Goal: Entertainment & Leisure: Consume media (video, audio)

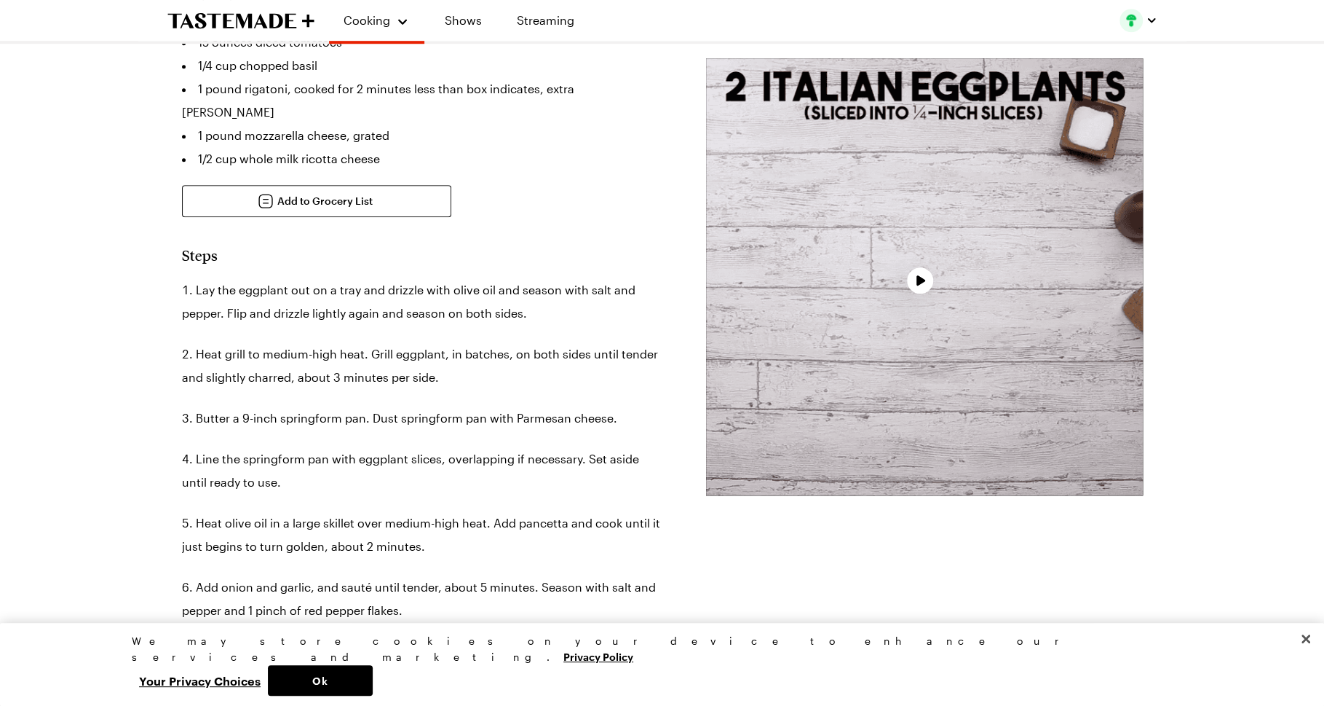
type textarea "x"
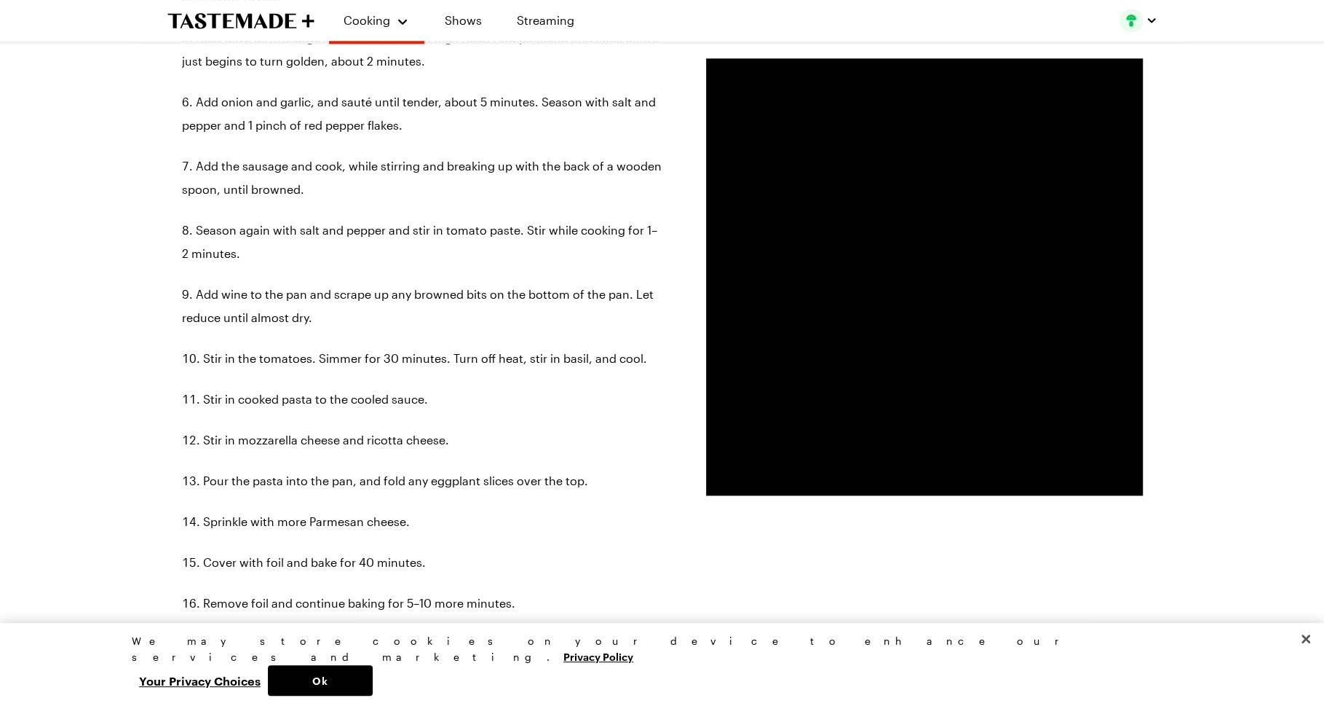
scroll to position [1293, 0]
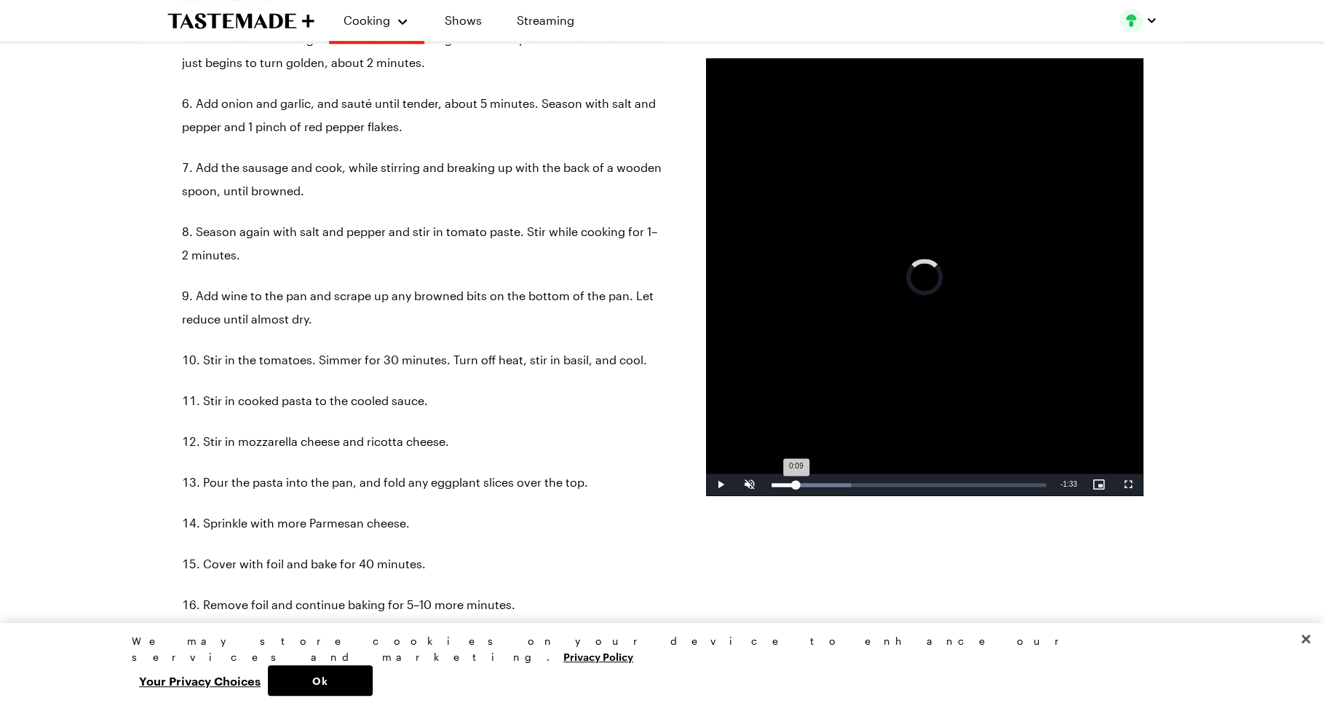
click at [796, 483] on div "Loaded : 28.97% 0:09 0:09" at bounding box center [909, 485] width 275 height 4
click at [812, 483] on div "Loaded : 28.97% 0:09 0:09" at bounding box center [909, 485] width 275 height 4
click at [821, 481] on div "Loaded : 28.97% 0:18 0:15" at bounding box center [909, 484] width 289 height 22
click at [829, 481] on div "Loaded : 34.76% 0:21 0:21" at bounding box center [909, 484] width 289 height 22
click at [843, 481] on div "Loaded : 34.76% 0:27 0:27" at bounding box center [909, 484] width 289 height 22
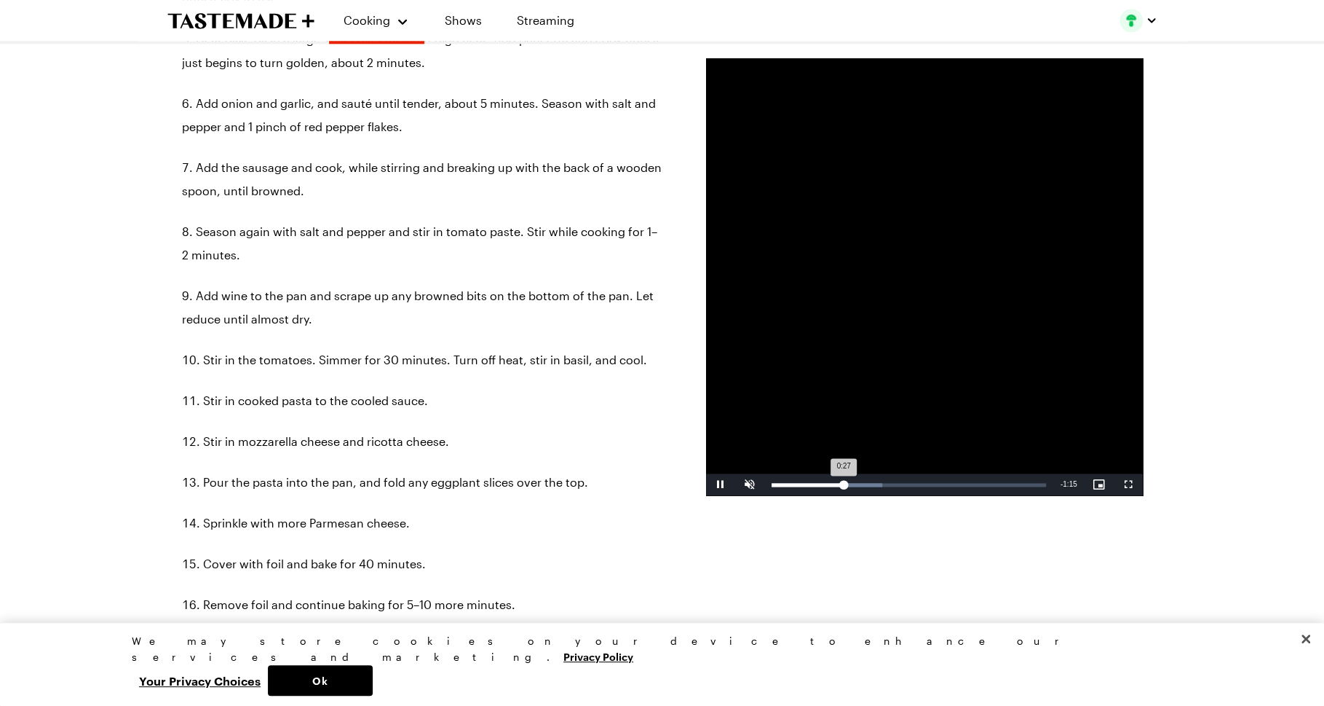
click at [854, 481] on div "Loaded : 40.56% 0:27 0:27" at bounding box center [909, 484] width 289 height 22
click at [866, 480] on div "Loaded : 40.56% 0:32 0:31" at bounding box center [909, 484] width 289 height 22
click at [875, 476] on div "Loaded : 40.56% 0:39 0:39" at bounding box center [909, 484] width 289 height 22
click at [891, 477] on div "Loaded : 46.35% 0:44 0:39" at bounding box center [909, 484] width 289 height 22
click at [901, 476] on div "Loaded : 46.35% 0:48 0:44" at bounding box center [909, 484] width 289 height 22
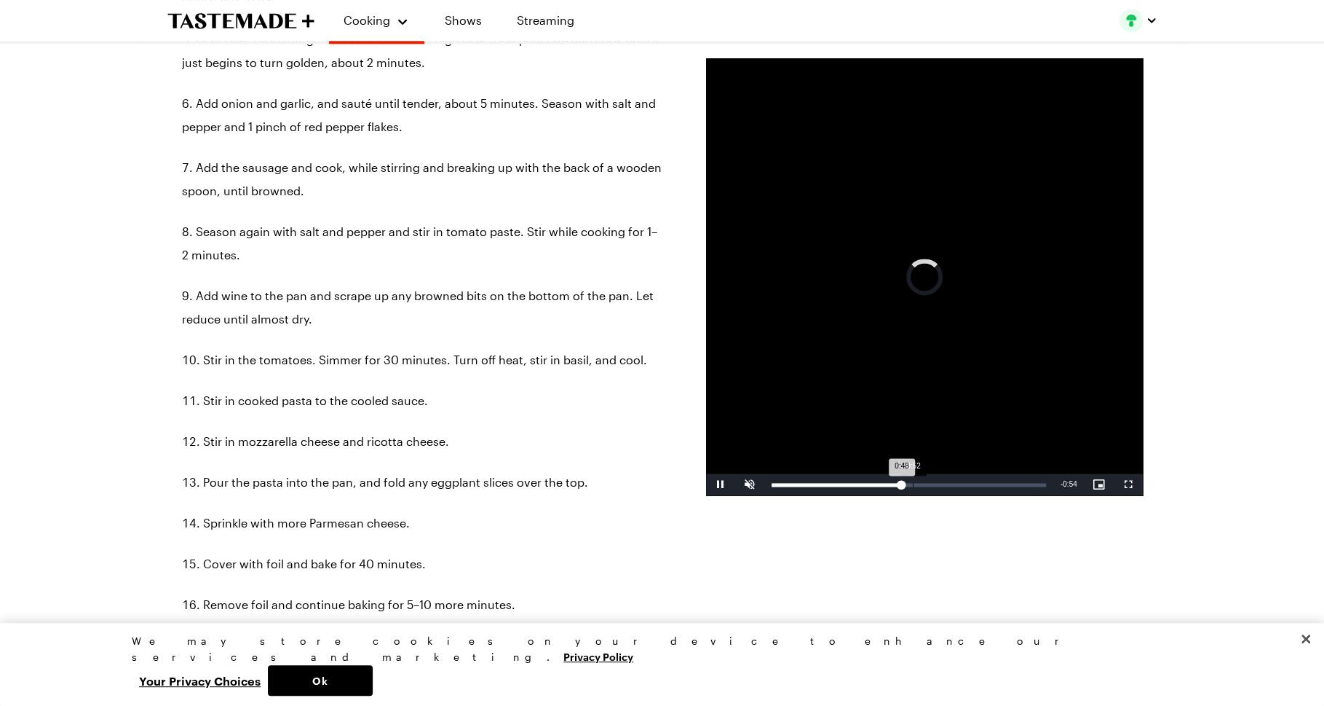
click at [912, 476] on div "Loaded : 0.00% 0:52 0:48" at bounding box center [909, 484] width 289 height 22
click at [900, 481] on div "Loaded : 0.00% 0:48 0:48" at bounding box center [909, 484] width 289 height 22
click at [911, 481] on div "Loaded : 52.11% 0:52 0:48" at bounding box center [909, 484] width 289 height 22
click at [925, 481] on div "Loaded : 52.11% 0:57 0:52" at bounding box center [909, 484] width 289 height 22
click at [937, 483] on div "Loaded : 0.00% 1:02 0:58" at bounding box center [909, 485] width 275 height 4
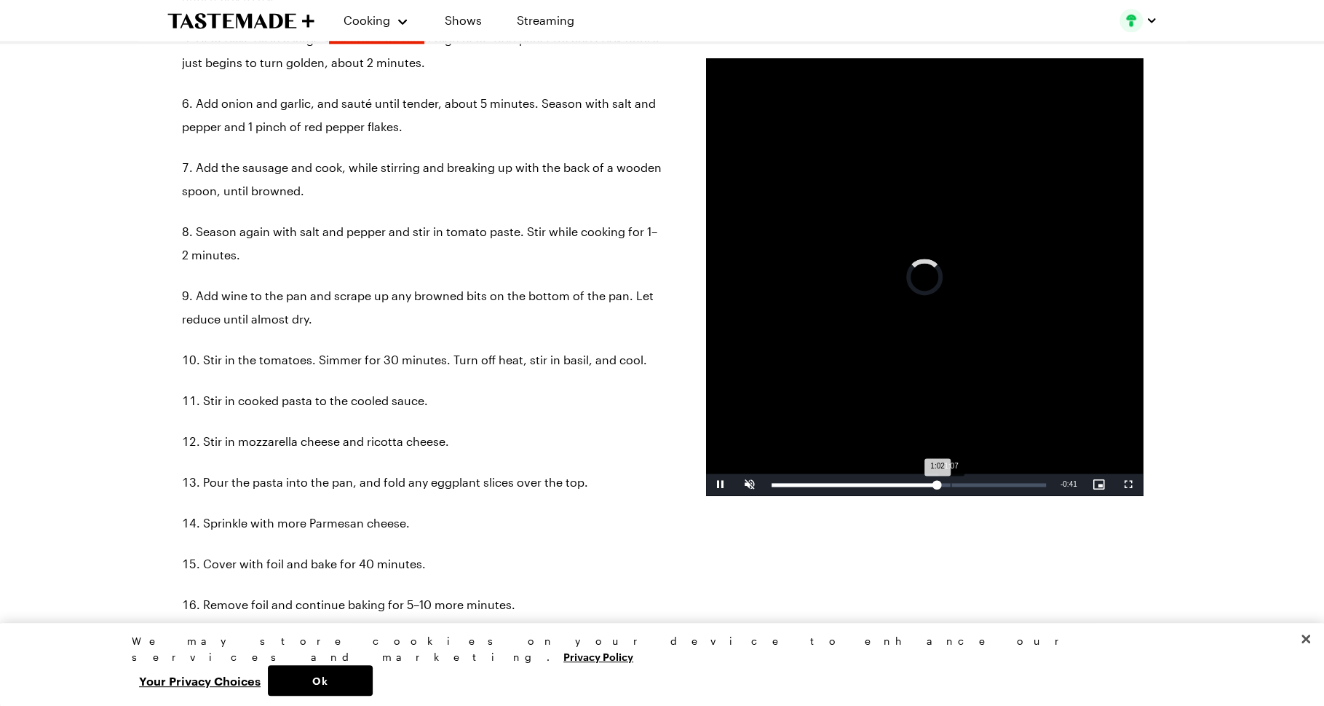
click at [952, 483] on div "Loaded : 0.00% 1:07 1:02" at bounding box center [909, 485] width 275 height 4
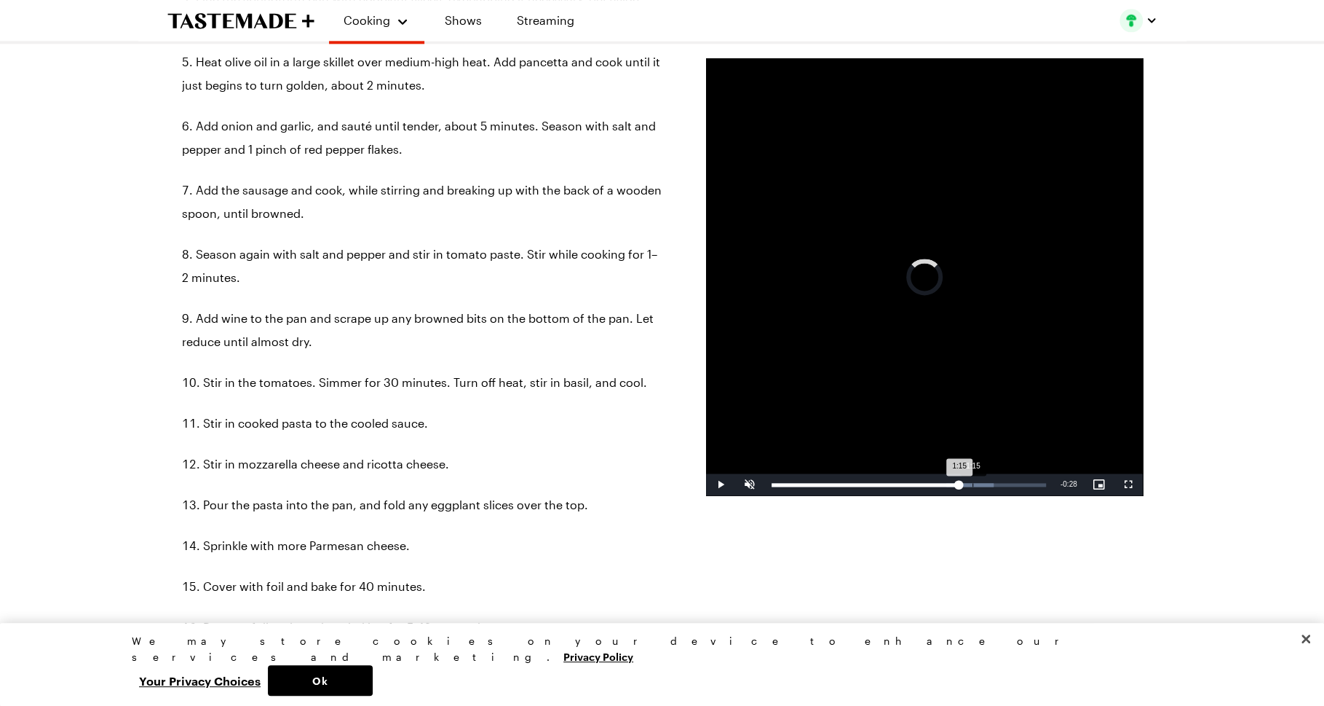
click at [973, 484] on div "1:15" at bounding box center [973, 485] width 1 height 4
click at [983, 483] on div "Loaded : 86.86% 1:19 1:16" at bounding box center [909, 485] width 275 height 4
click at [998, 483] on div "Loaded : 92.65% 1:23 1:20" at bounding box center [909, 485] width 275 height 4
click at [718, 484] on span "Video Player" at bounding box center [720, 484] width 29 height 0
click at [814, 372] on video "Video Player" at bounding box center [924, 276] width 437 height 437
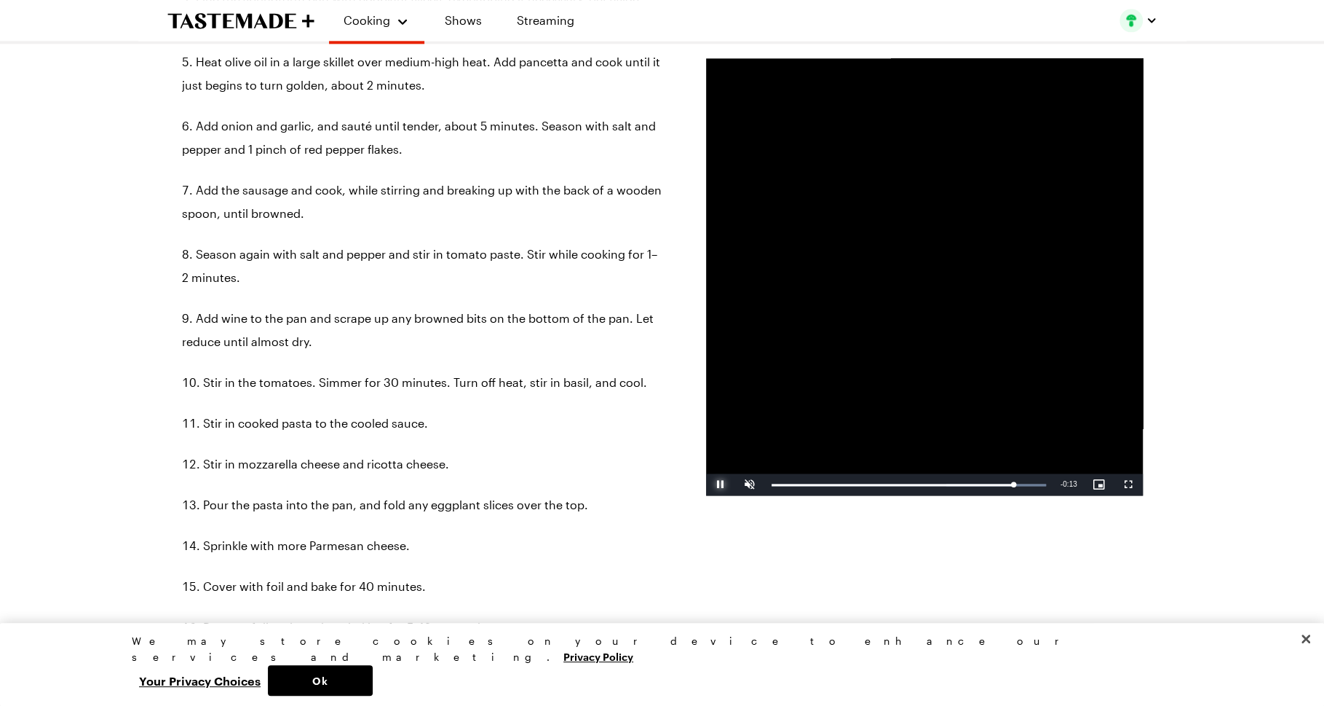
click at [717, 484] on span "Video Player" at bounding box center [720, 484] width 29 height 0
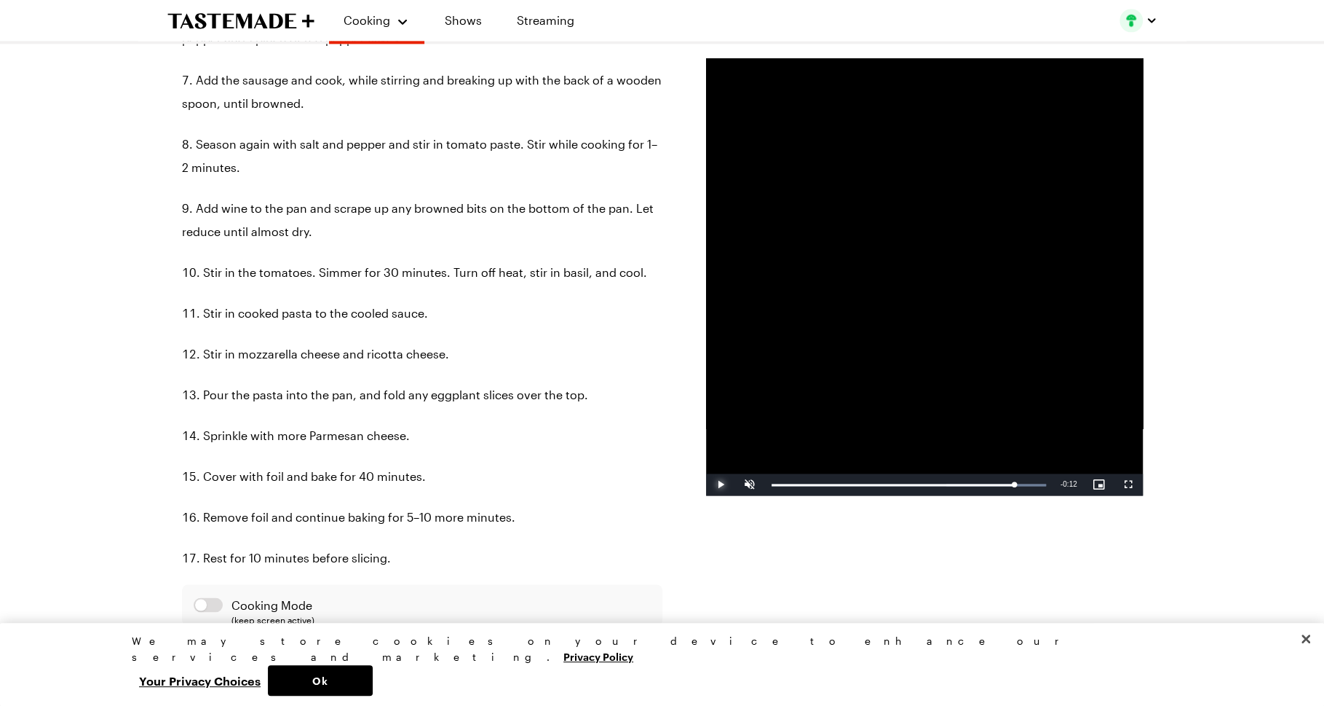
scroll to position [1445, 0]
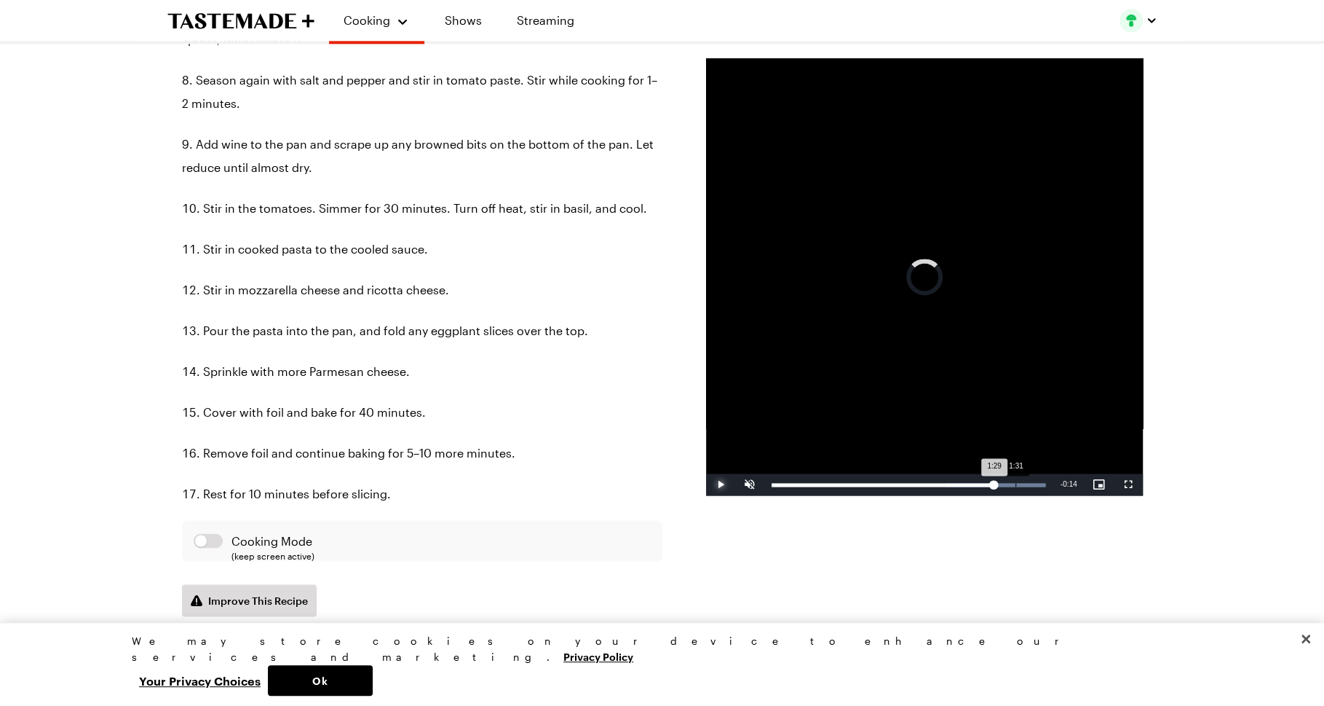
drag, startPoint x: 990, startPoint y: 483, endPoint x: 1022, endPoint y: 482, distance: 31.3
click at [1022, 483] on div "Loaded : 99.93% 1:31 1:29" at bounding box center [909, 485] width 275 height 4
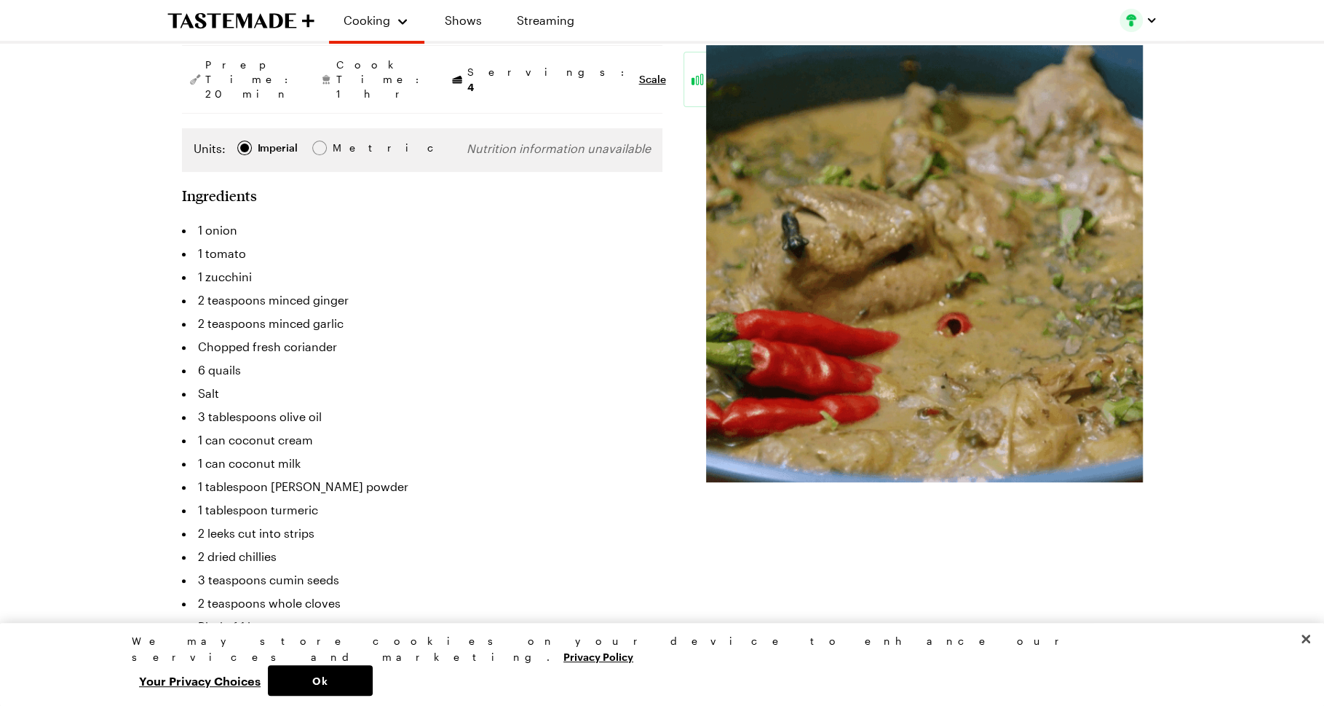
type textarea "x"
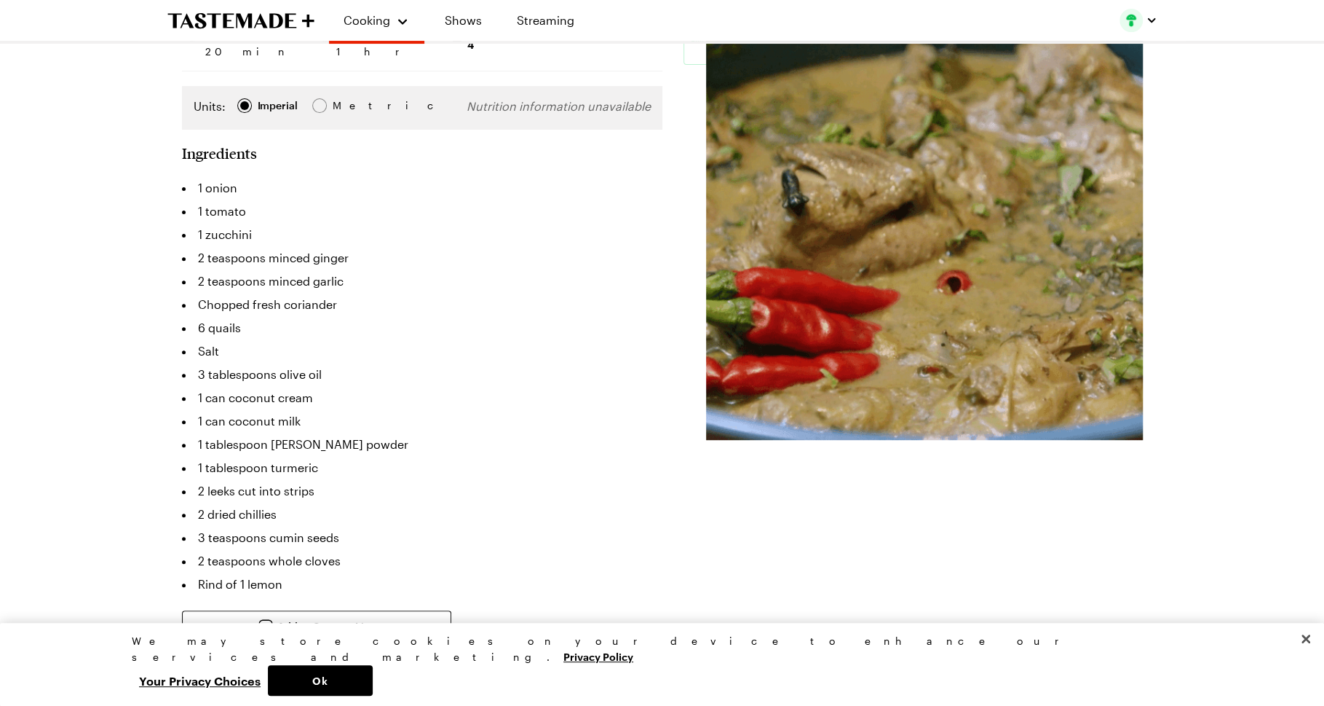
scroll to position [234, 0]
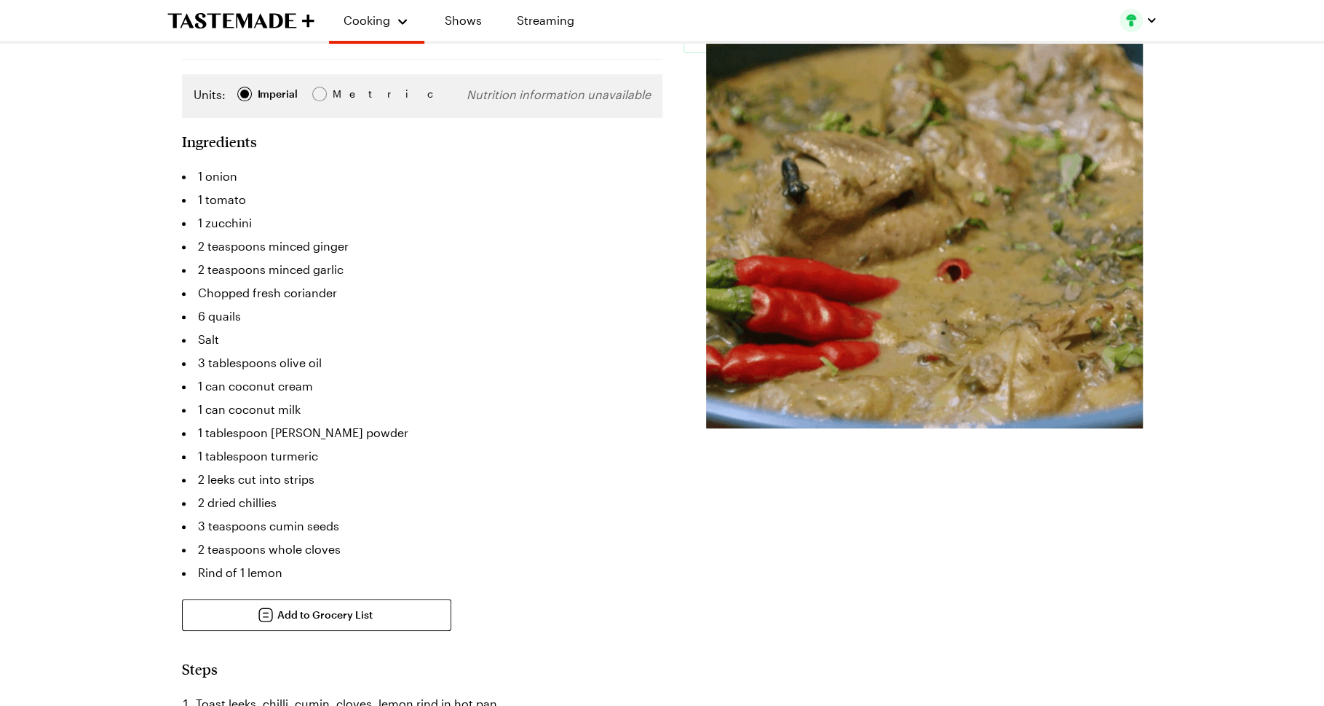
scroll to position [266, 0]
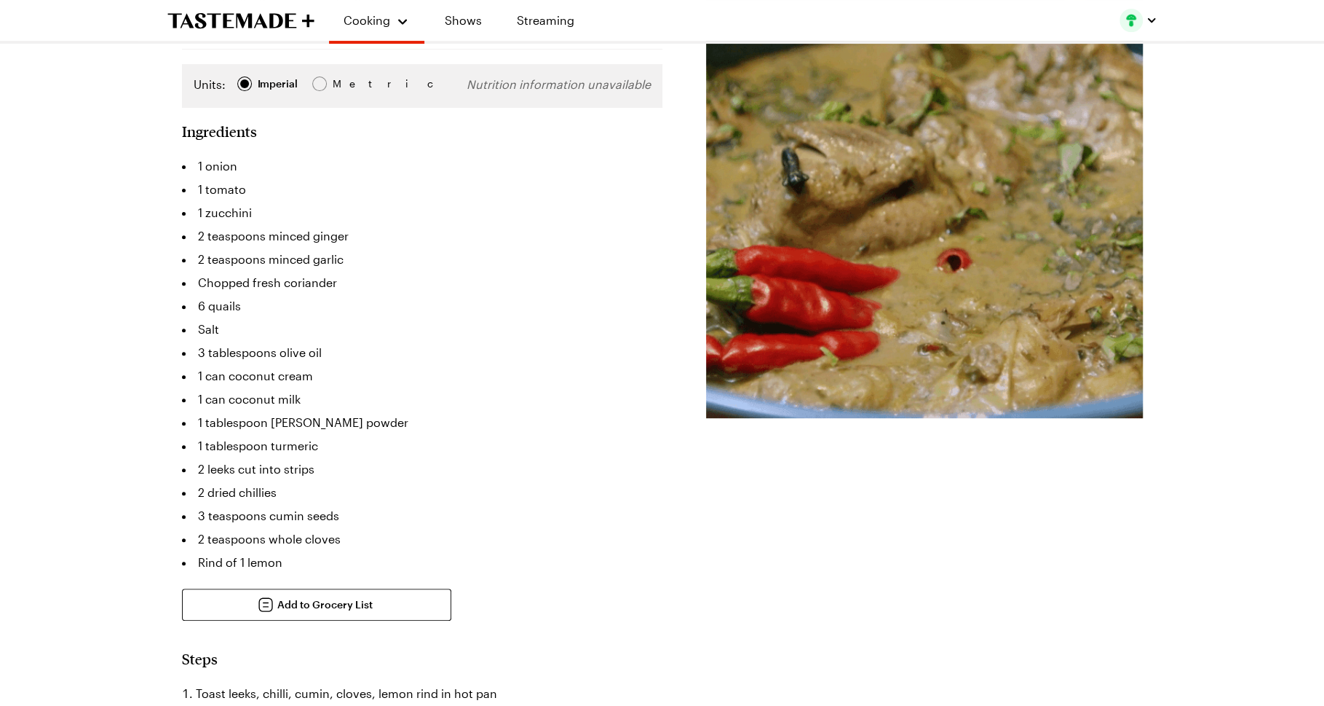
click at [969, 215] on img at bounding box center [924, 199] width 437 height 437
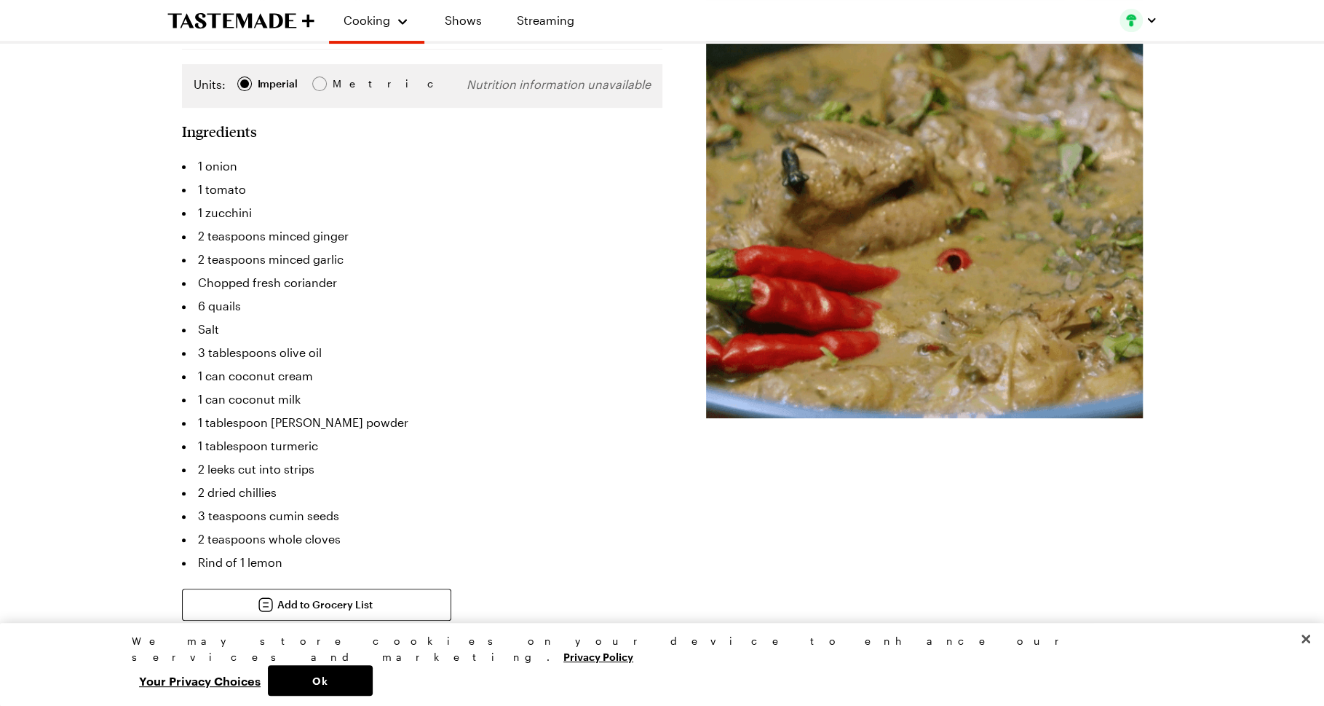
scroll to position [0, 0]
click at [941, 245] on img at bounding box center [924, 199] width 437 height 437
type textarea "x"
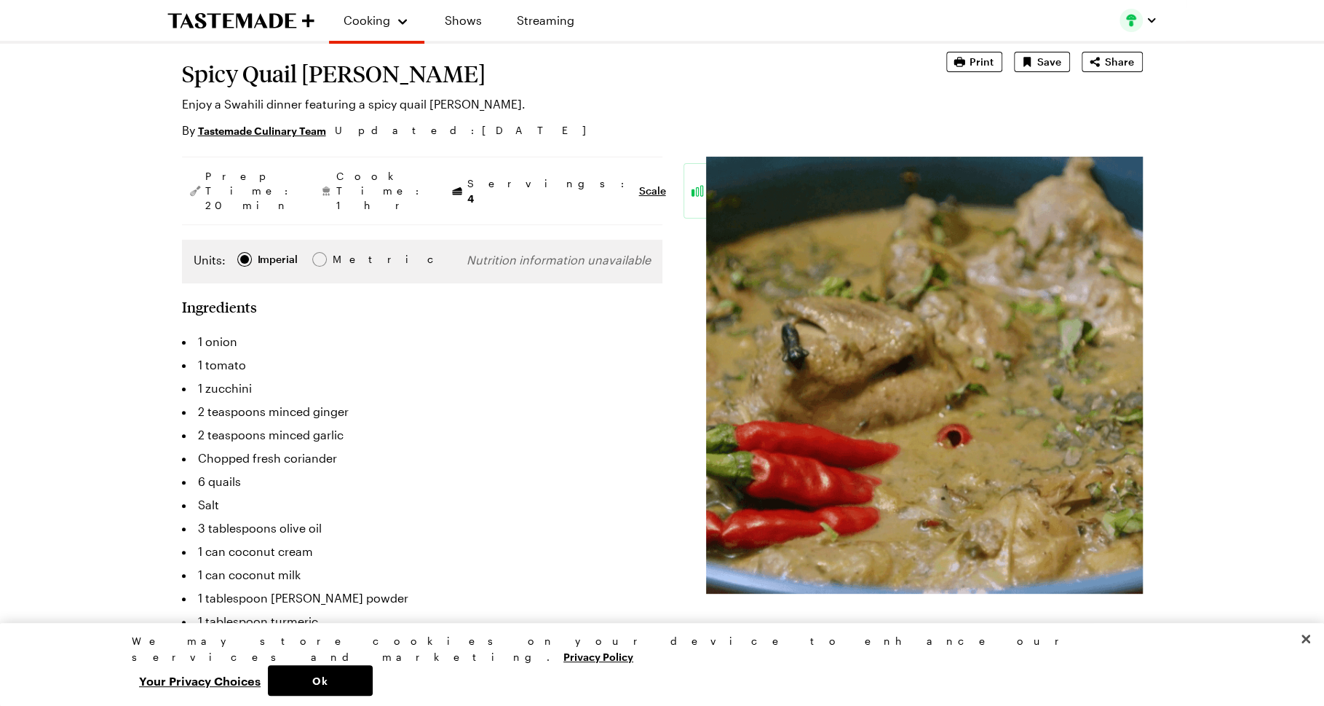
scroll to position [74, 0]
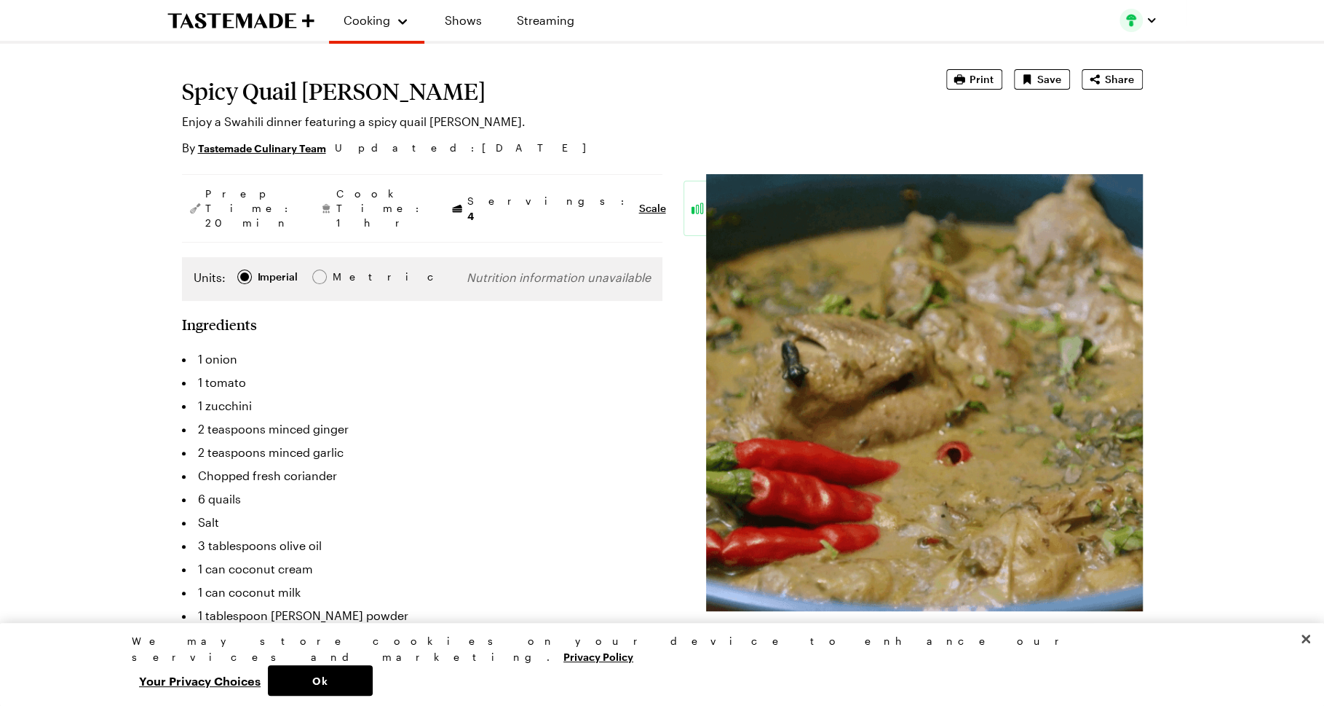
click at [909, 375] on img at bounding box center [924, 392] width 437 height 437
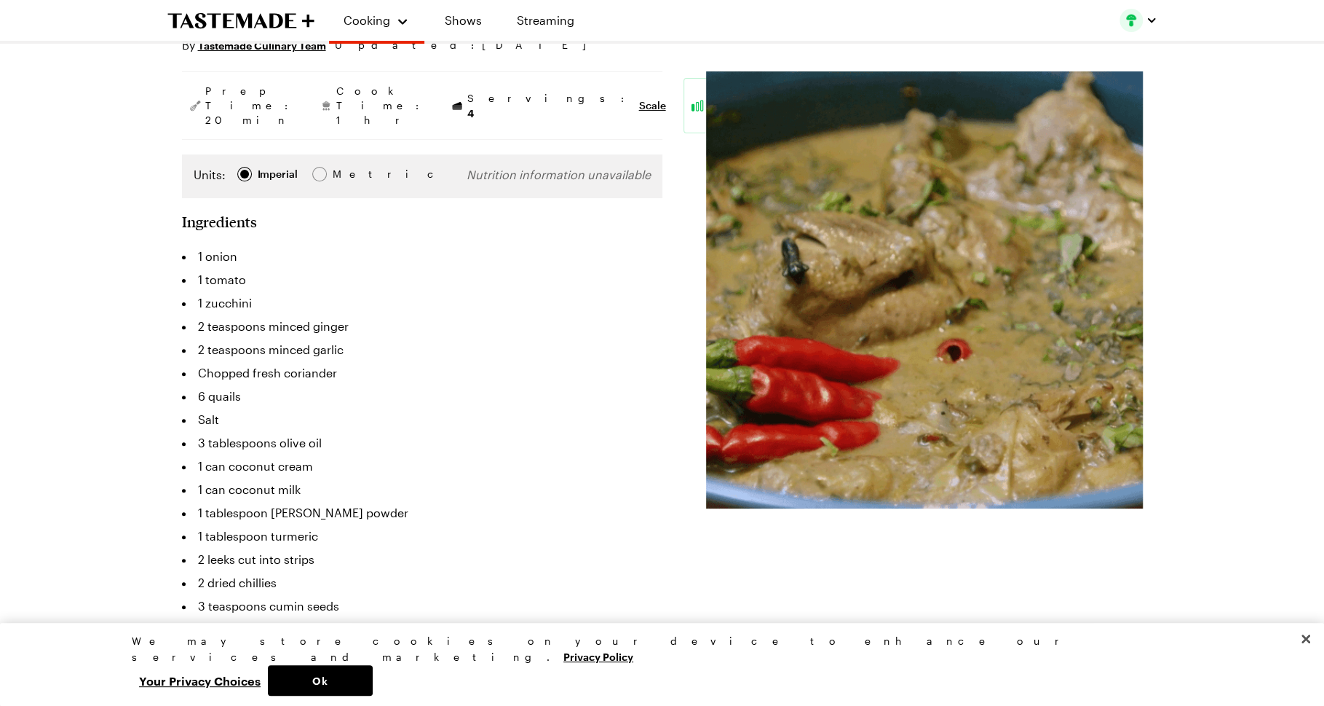
scroll to position [0, 0]
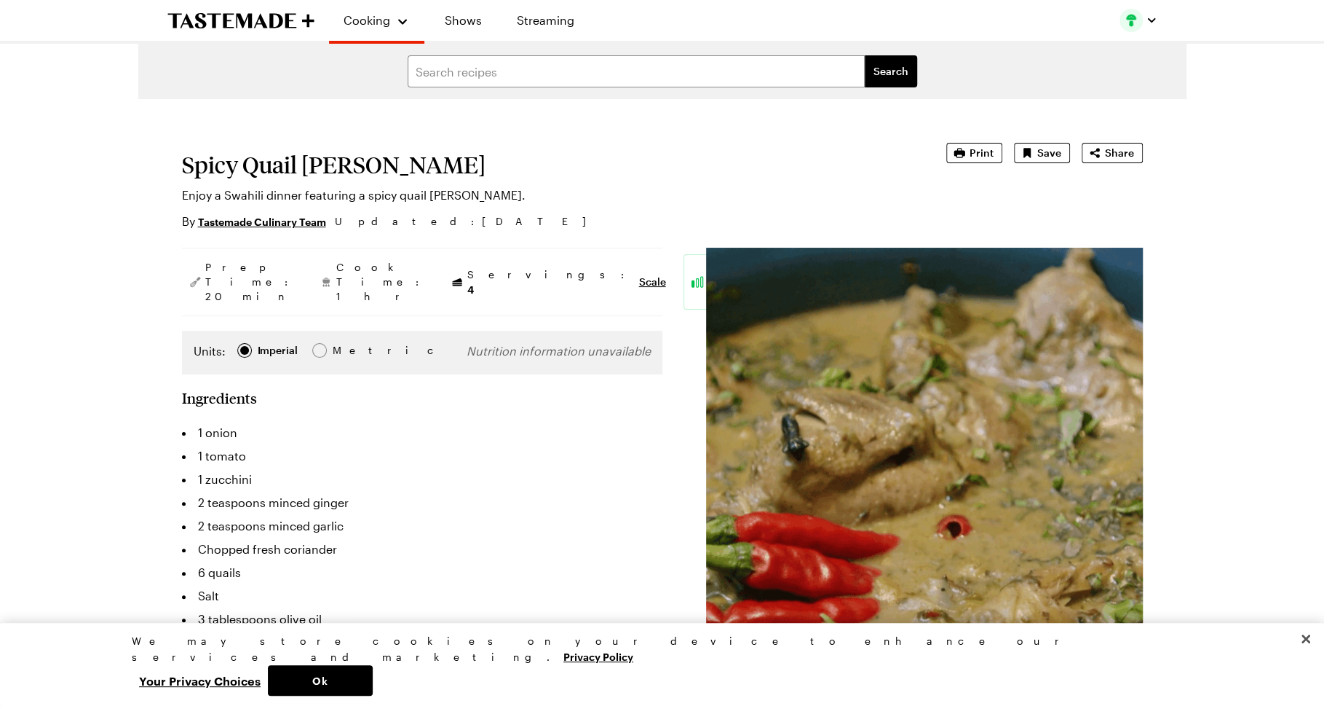
click at [283, 166] on h1 "Spicy Quail [PERSON_NAME]" at bounding box center [544, 164] width 724 height 26
copy h1 "Spicy Quail [PERSON_NAME]"
type textarea "x"
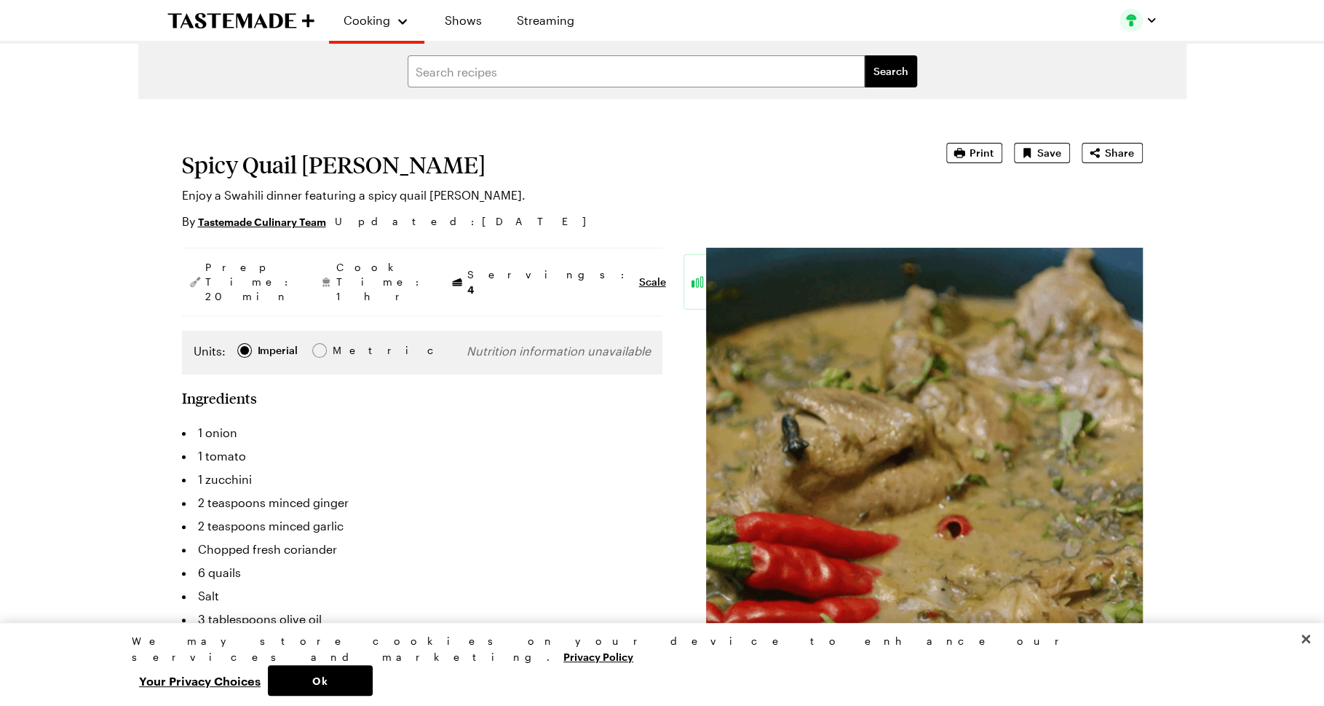
type textarea "x"
